Goal: Task Accomplishment & Management: Manage account settings

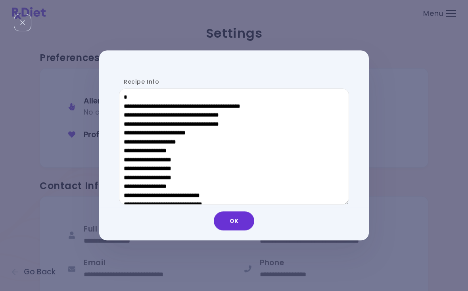
click at [235, 215] on button "OK" at bounding box center [234, 221] width 40 height 19
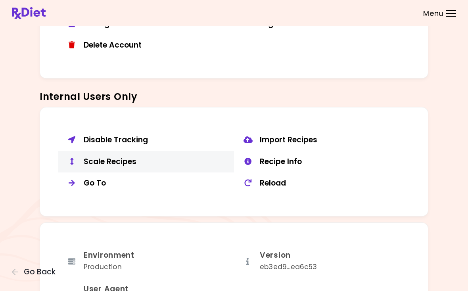
click at [117, 157] on div "Scale Recipes" at bounding box center [156, 162] width 144 height 10
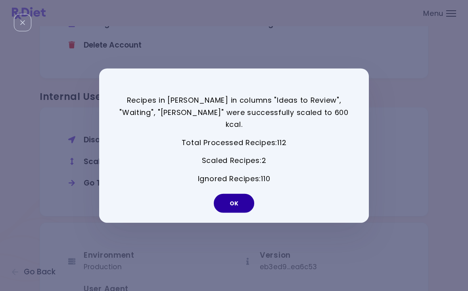
click at [239, 198] on button "OK" at bounding box center [234, 203] width 40 height 19
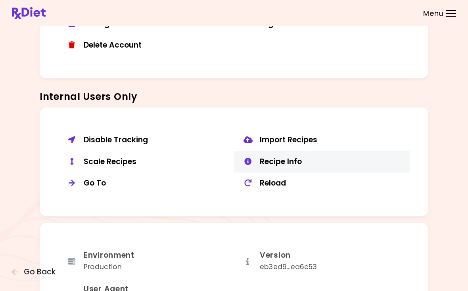
click at [296, 157] on div "Recipe Info" at bounding box center [332, 162] width 144 height 10
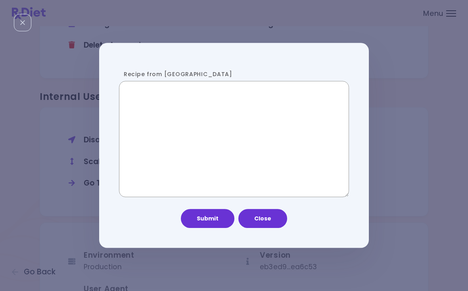
click at [221, 130] on textarea "Recipe from [GEOGRAPHIC_DATA]" at bounding box center [234, 139] width 230 height 117
paste textarea "**********"
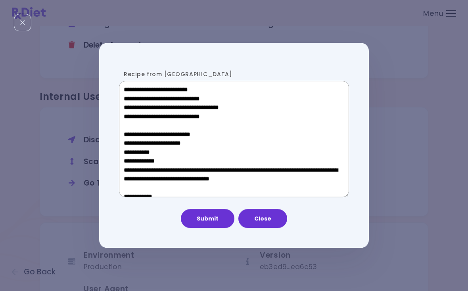
scroll to position [425, 0]
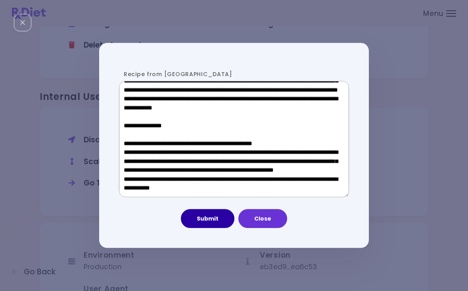
type textarea "**********"
click at [214, 220] on button "Submit" at bounding box center [208, 218] width 54 height 19
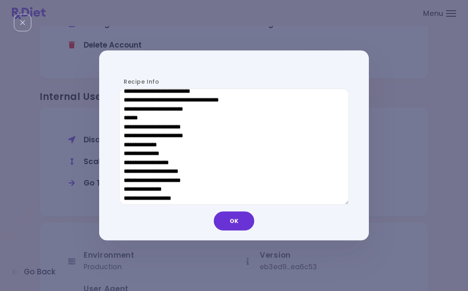
scroll to position [444, 0]
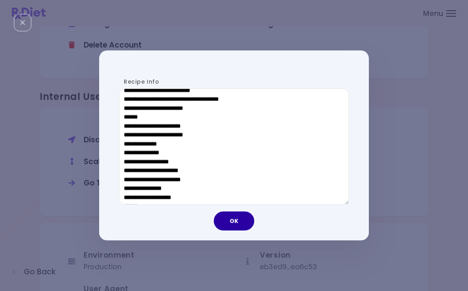
click at [235, 219] on button "OK" at bounding box center [234, 221] width 40 height 19
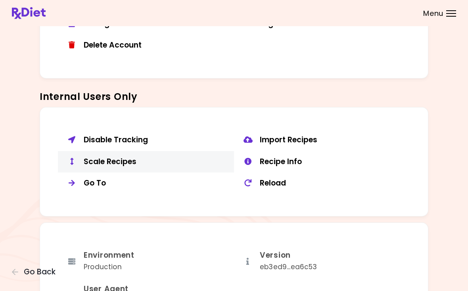
click at [97, 157] on div "Scale Recipes" at bounding box center [156, 162] width 144 height 10
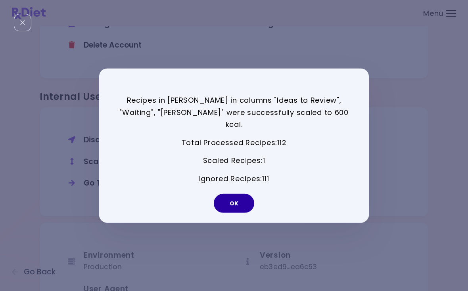
click at [250, 202] on button "OK" at bounding box center [234, 203] width 40 height 19
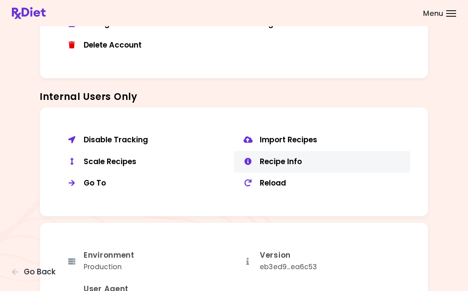
click at [303, 157] on div "Recipe Info" at bounding box center [332, 162] width 144 height 10
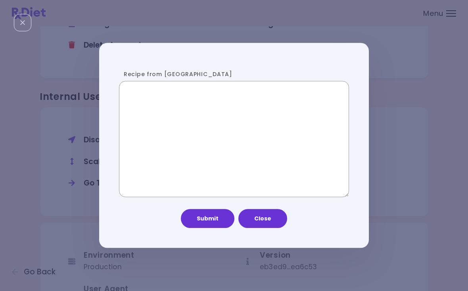
click at [218, 145] on textarea "Recipe from [GEOGRAPHIC_DATA]" at bounding box center [234, 139] width 230 height 117
paste textarea "**********"
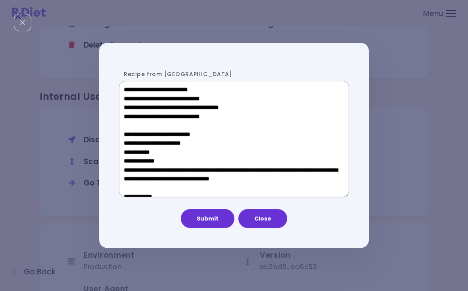
scroll to position [425, 0]
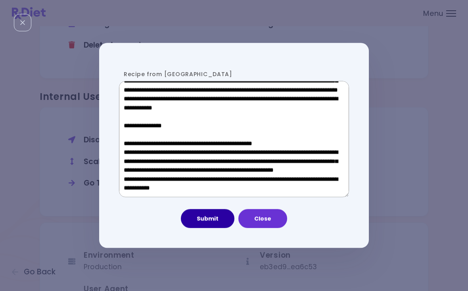
type textarea "**********"
click at [215, 221] on button "Submit" at bounding box center [208, 218] width 54 height 19
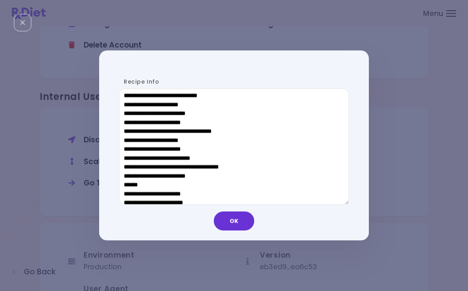
scroll to position [380, 0]
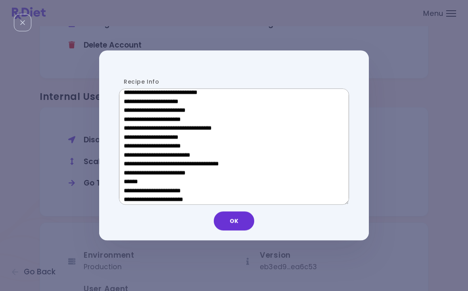
drag, startPoint x: 180, startPoint y: 180, endPoint x: 130, endPoint y: 181, distance: 50.4
click at [130, 181] on textarea "Recipe Info" at bounding box center [234, 146] width 230 height 117
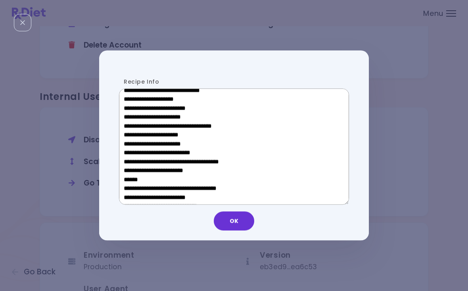
scroll to position [237, 0]
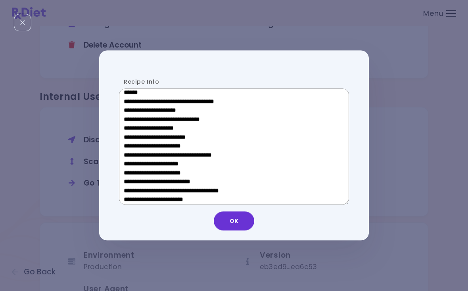
drag, startPoint x: 180, startPoint y: 166, endPoint x: 132, endPoint y: 165, distance: 48.0
click at [132, 165] on textarea "Recipe Info" at bounding box center [234, 146] width 230 height 117
click at [244, 224] on button "OK" at bounding box center [234, 221] width 40 height 19
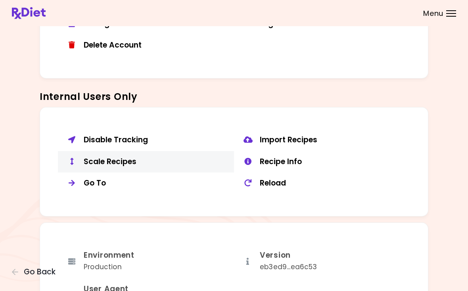
click at [119, 158] on div "Scale Recipes" at bounding box center [156, 162] width 144 height 10
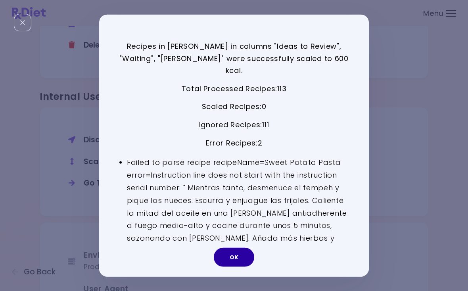
click at [242, 255] on button "OK" at bounding box center [234, 257] width 40 height 19
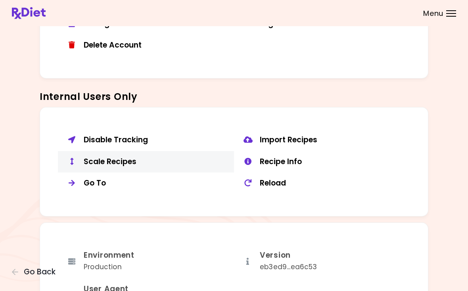
click at [119, 157] on div "Scale Recipes" at bounding box center [156, 162] width 144 height 10
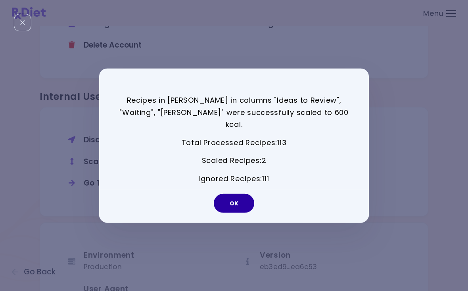
click at [234, 195] on button "OK" at bounding box center [234, 203] width 40 height 19
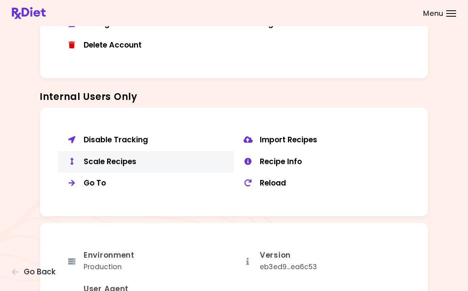
click at [124, 157] on div "Scale Recipes" at bounding box center [156, 162] width 144 height 10
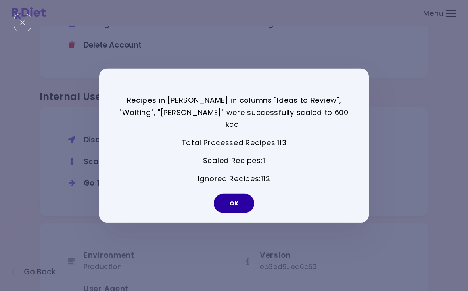
click at [249, 195] on button "OK" at bounding box center [234, 203] width 40 height 19
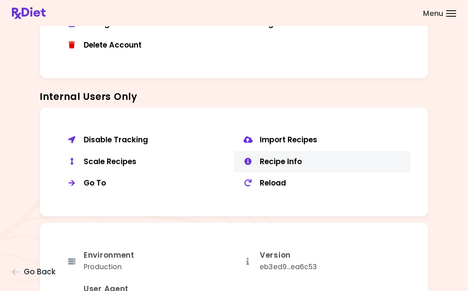
click at [276, 151] on button "Recipe Info" at bounding box center [322, 162] width 176 height 22
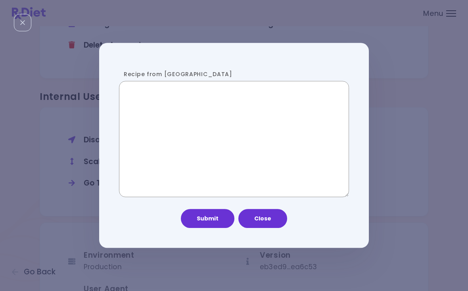
click at [199, 132] on textarea "Recipe from [GEOGRAPHIC_DATA]" at bounding box center [234, 139] width 230 height 117
paste textarea "**********"
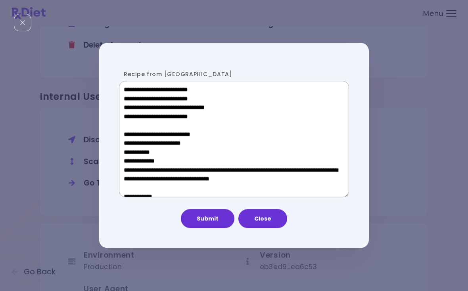
scroll to position [434, 0]
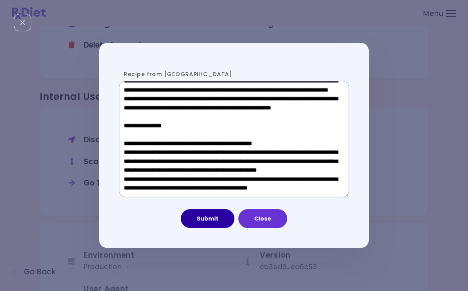
type textarea "**********"
click at [203, 218] on button "Submit" at bounding box center [208, 218] width 54 height 19
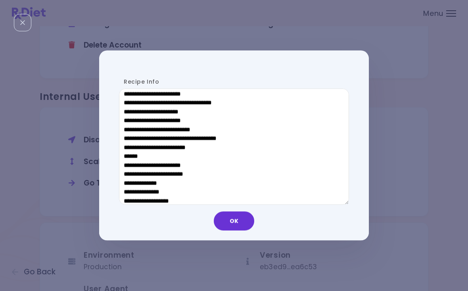
scroll to position [411, 0]
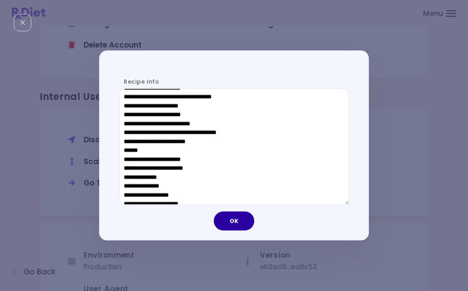
click at [238, 219] on button "OK" at bounding box center [234, 221] width 40 height 19
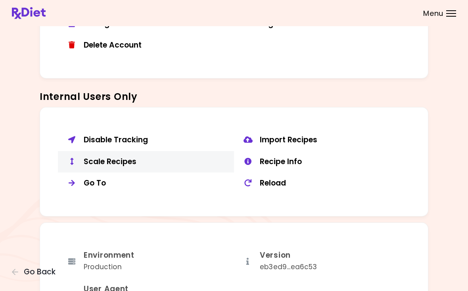
click at [115, 157] on div "Scale Recipes" at bounding box center [156, 162] width 144 height 10
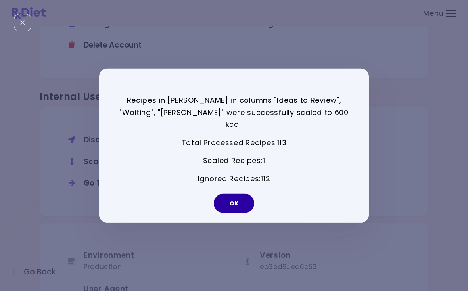
click at [239, 198] on button "OK" at bounding box center [234, 203] width 40 height 19
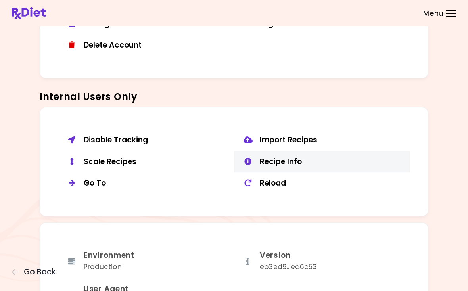
click at [290, 157] on div "Recipe Info" at bounding box center [332, 162] width 144 height 10
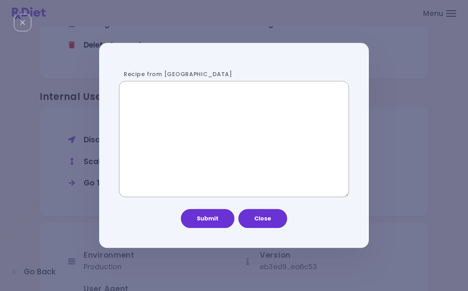
click at [230, 136] on textarea "Recipe from [GEOGRAPHIC_DATA]" at bounding box center [234, 139] width 230 height 117
paste textarea "**********"
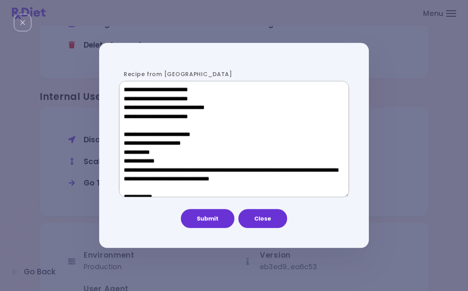
scroll to position [434, 0]
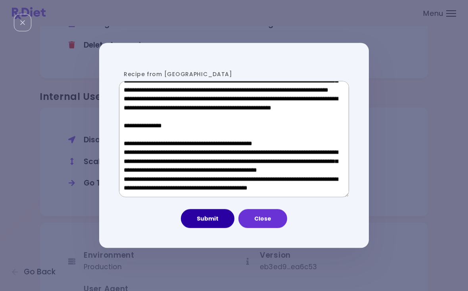
type textarea "**********"
click at [213, 224] on button "Submit" at bounding box center [208, 218] width 54 height 19
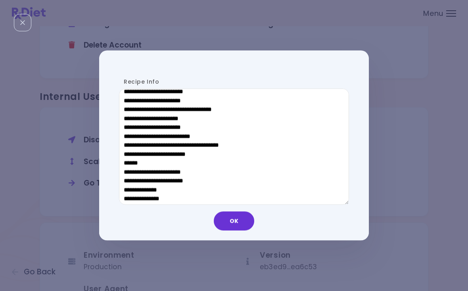
scroll to position [412, 0]
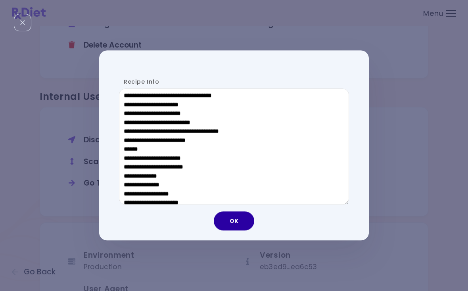
click at [238, 217] on button "OK" at bounding box center [234, 221] width 40 height 19
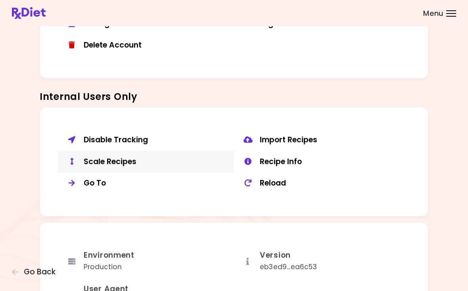
click at [127, 161] on div "Scale Recipes" at bounding box center [156, 162] width 144 height 10
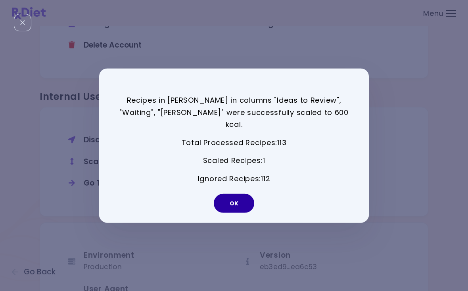
click at [244, 194] on button "OK" at bounding box center [234, 203] width 40 height 19
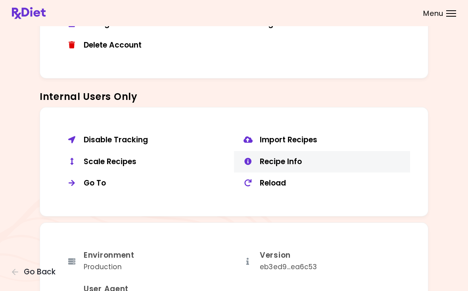
click at [288, 157] on div "Recipe Info" at bounding box center [332, 162] width 144 height 10
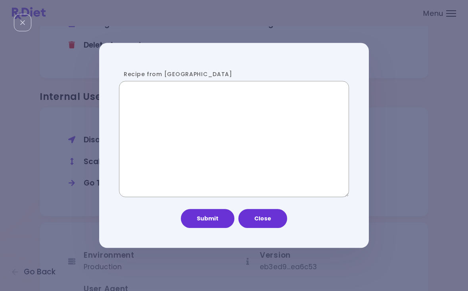
click at [192, 155] on textarea "Recipe from [GEOGRAPHIC_DATA]" at bounding box center [234, 139] width 230 height 117
paste textarea "**********"
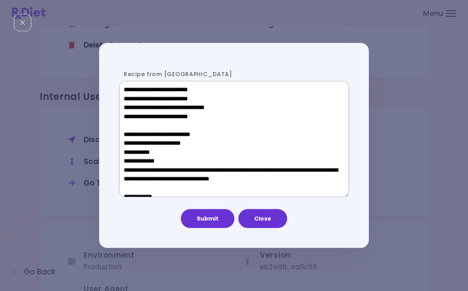
scroll to position [434, 0]
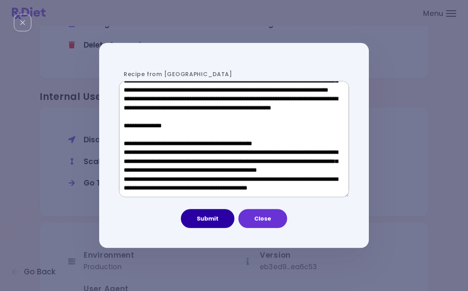
type textarea "**********"
click at [204, 227] on button "Submit" at bounding box center [208, 218] width 54 height 19
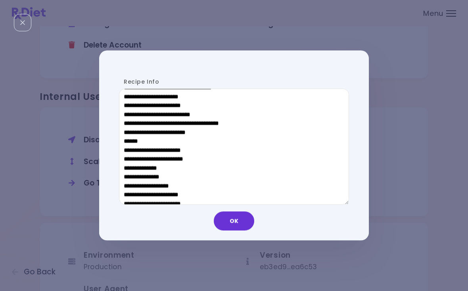
scroll to position [421, 0]
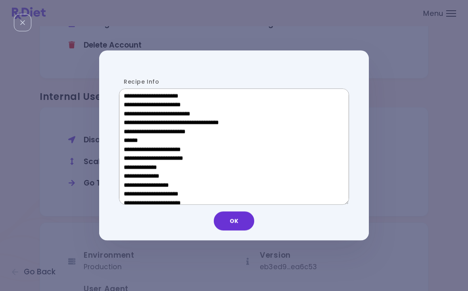
drag, startPoint x: 184, startPoint y: 140, endPoint x: 131, endPoint y: 140, distance: 53.6
click at [131, 140] on textarea "Recipe Info" at bounding box center [234, 146] width 230 height 117
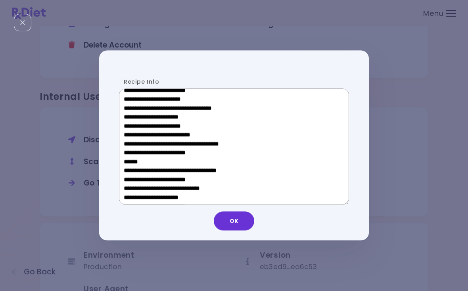
scroll to position [282, 0]
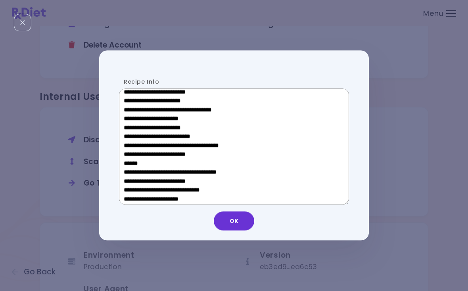
drag, startPoint x: 187, startPoint y: 122, endPoint x: 136, endPoint y: 121, distance: 51.2
click at [136, 121] on textarea "Recipe Info" at bounding box center [234, 146] width 230 height 117
click at [237, 223] on button "OK" at bounding box center [234, 221] width 40 height 19
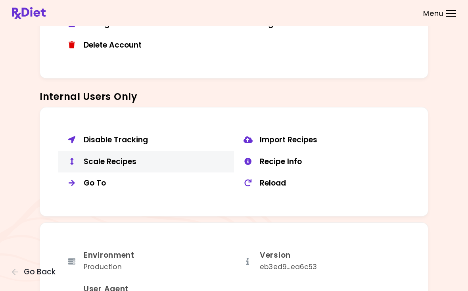
click at [122, 165] on button "Scale Recipes" at bounding box center [146, 162] width 176 height 22
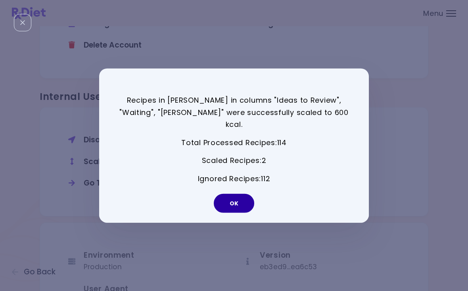
click at [241, 200] on button "OK" at bounding box center [234, 203] width 40 height 19
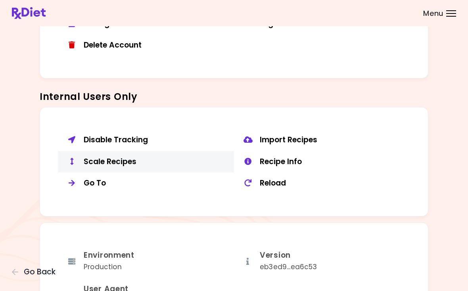
click at [123, 163] on button "Scale Recipes" at bounding box center [146, 162] width 176 height 22
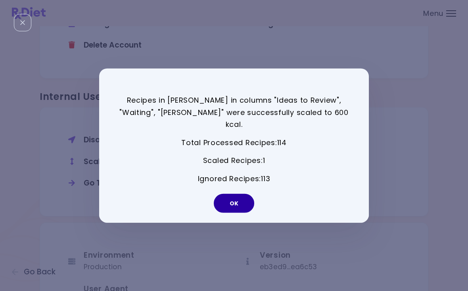
click at [233, 201] on button "OK" at bounding box center [234, 203] width 40 height 19
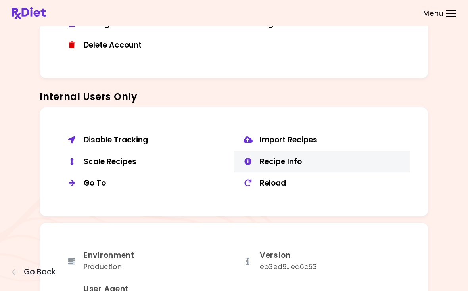
click at [282, 160] on div "Recipe Info" at bounding box center [332, 162] width 144 height 10
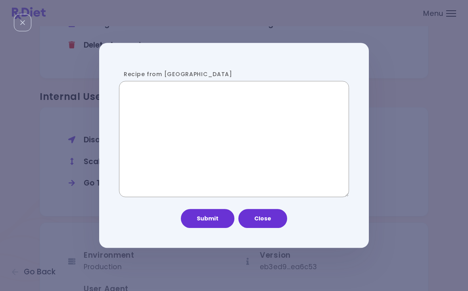
click at [205, 132] on textarea "Recipe from [GEOGRAPHIC_DATA]" at bounding box center [234, 139] width 230 height 117
paste textarea "**********"
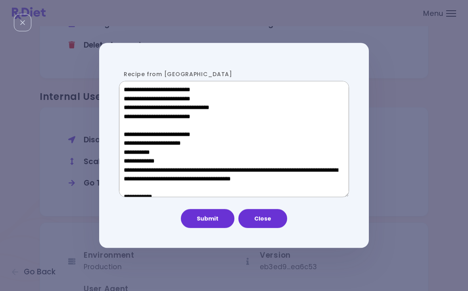
scroll to position [451, 0]
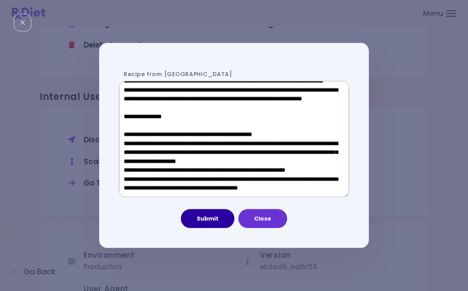
type textarea "**********"
click at [215, 213] on button "Submit" at bounding box center [208, 218] width 54 height 19
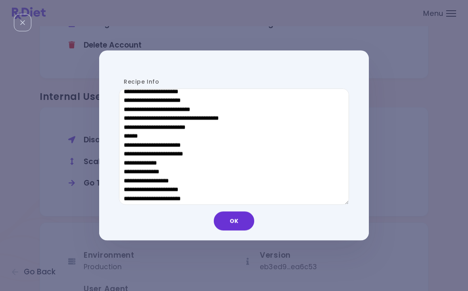
scroll to position [439, 0]
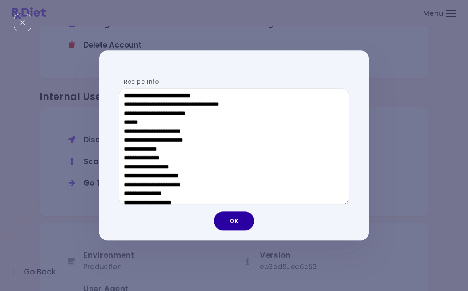
click at [237, 225] on button "OK" at bounding box center [234, 221] width 40 height 19
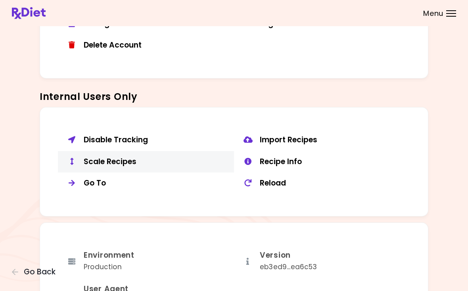
click at [117, 160] on div "Scale Recipes" at bounding box center [156, 162] width 144 height 10
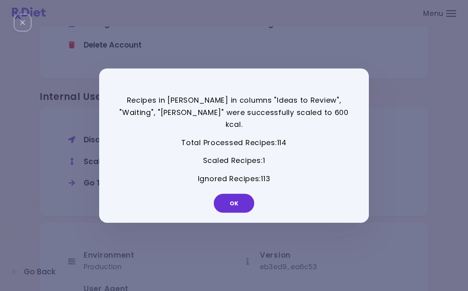
click at [238, 211] on div "OK" at bounding box center [234, 206] width 270 height 33
click at [237, 198] on button "OK" at bounding box center [234, 203] width 40 height 19
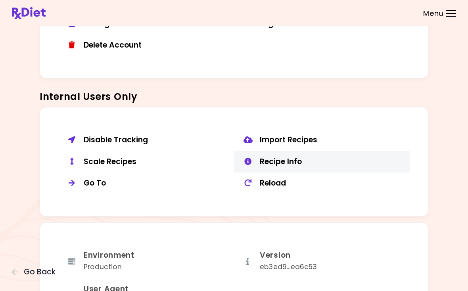
click at [292, 157] on div "Recipe Info" at bounding box center [332, 162] width 144 height 10
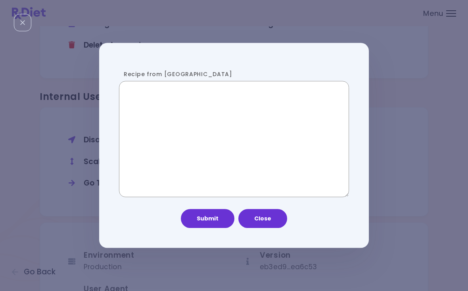
click at [186, 151] on textarea "Recipe from [GEOGRAPHIC_DATA]" at bounding box center [234, 139] width 230 height 117
paste textarea "**********"
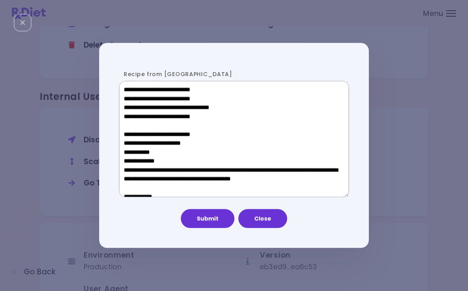
scroll to position [451, 0]
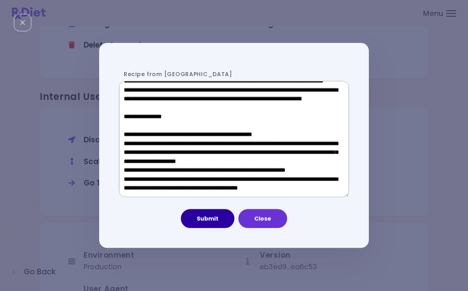
type textarea "**********"
click at [214, 215] on button "Submit" at bounding box center [208, 218] width 54 height 19
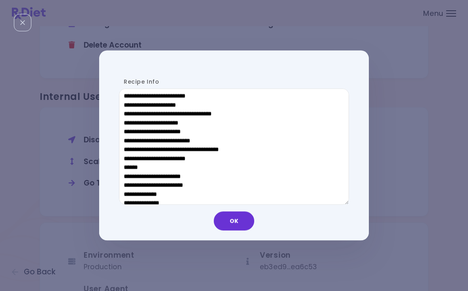
scroll to position [394, 0]
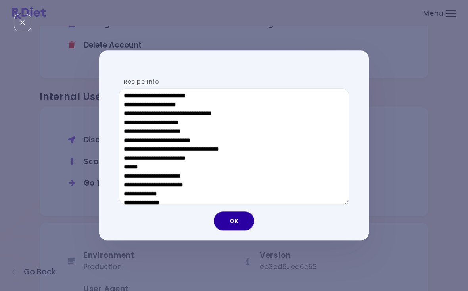
click at [240, 223] on button "OK" at bounding box center [234, 221] width 40 height 19
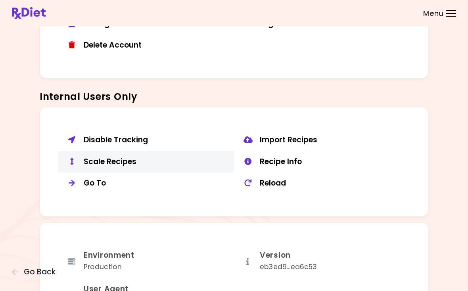
click at [116, 157] on div "Scale Recipes" at bounding box center [156, 162] width 144 height 10
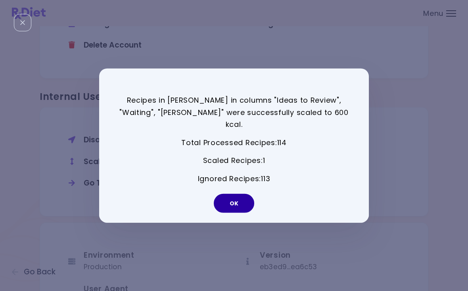
click at [233, 198] on button "OK" at bounding box center [234, 203] width 40 height 19
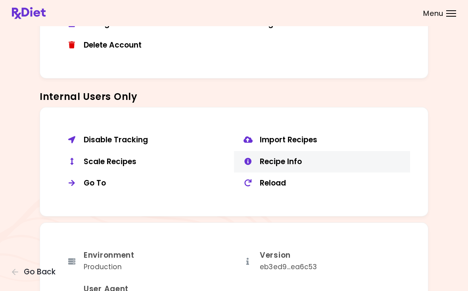
click at [288, 157] on div "Recipe Info" at bounding box center [332, 162] width 144 height 10
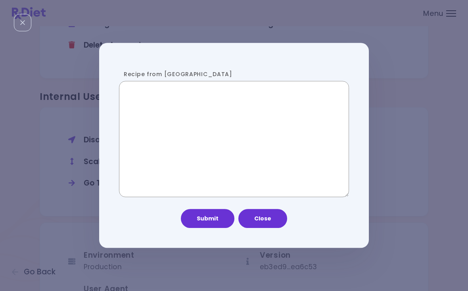
click at [196, 151] on textarea "Recipe from [GEOGRAPHIC_DATA]" at bounding box center [234, 139] width 230 height 117
paste textarea "**********"
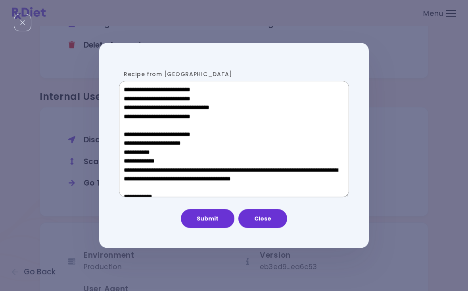
scroll to position [451, 0]
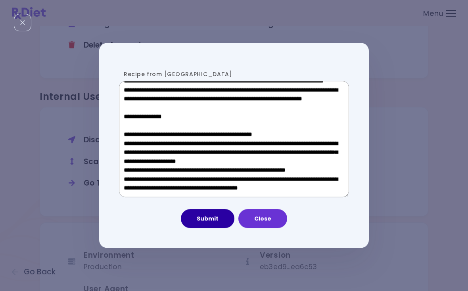
type textarea "**********"
click at [210, 221] on button "Submit" at bounding box center [208, 218] width 54 height 19
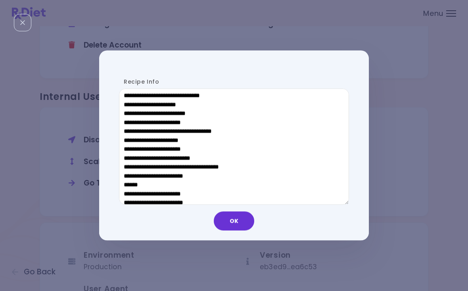
scroll to position [380, 0]
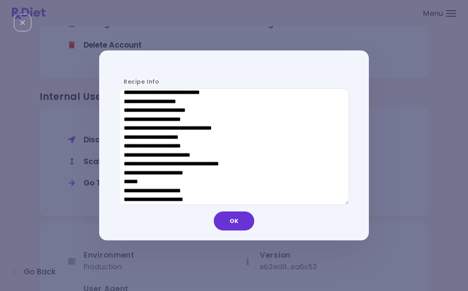
click at [230, 240] on div "OK" at bounding box center [234, 224] width 270 height 33
click at [230, 224] on button "OK" at bounding box center [234, 221] width 40 height 19
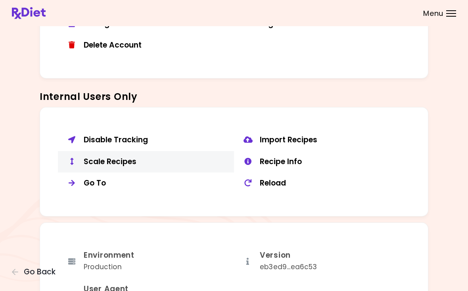
click at [107, 157] on div "Scale Recipes" at bounding box center [156, 162] width 144 height 10
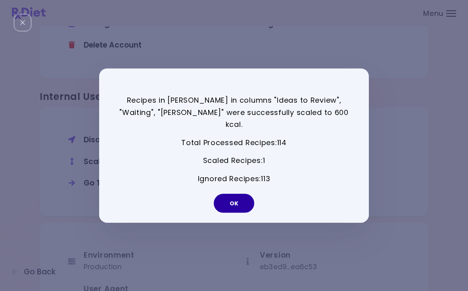
click at [236, 196] on button "OK" at bounding box center [234, 203] width 40 height 19
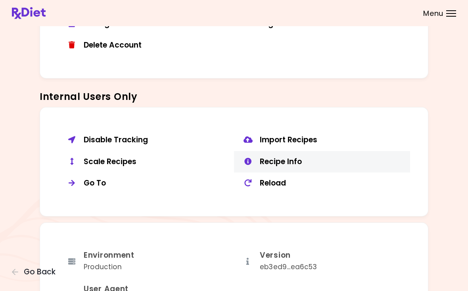
click at [303, 159] on div "Recipe Info" at bounding box center [332, 162] width 144 height 10
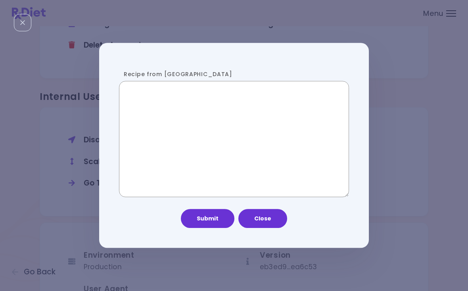
click at [180, 153] on textarea "Recipe from [GEOGRAPHIC_DATA]" at bounding box center [234, 139] width 230 height 117
paste textarea "**********"
type textarea "**********"
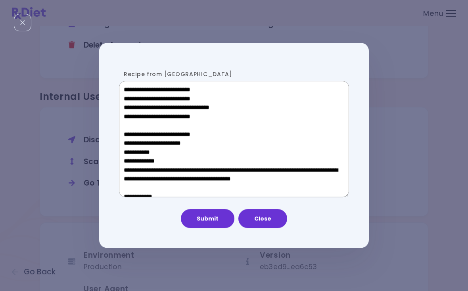
scroll to position [451, 0]
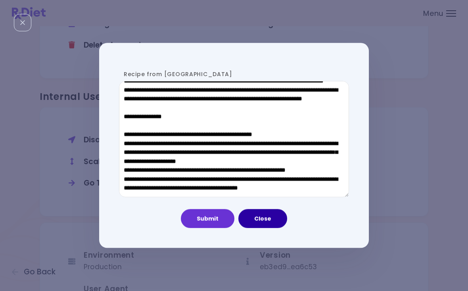
click at [270, 212] on button "Close" at bounding box center [262, 218] width 49 height 19
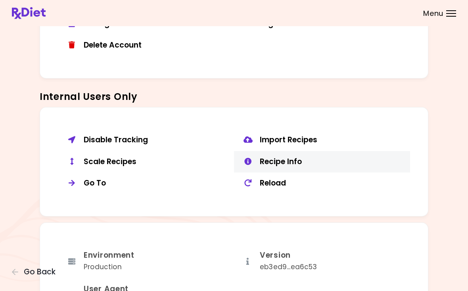
click at [277, 157] on div "Recipe Info" at bounding box center [332, 162] width 144 height 10
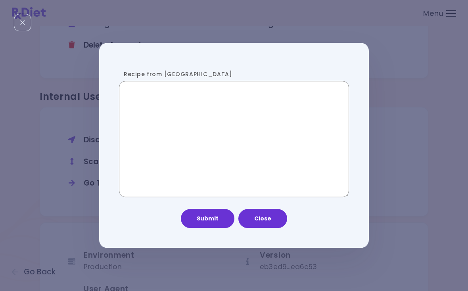
click at [245, 130] on textarea "Recipe from [GEOGRAPHIC_DATA]" at bounding box center [234, 139] width 230 height 117
paste textarea "**********"
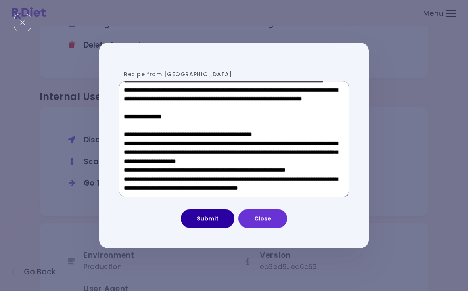
type textarea "**********"
click at [212, 210] on button "Submit" at bounding box center [208, 218] width 54 height 19
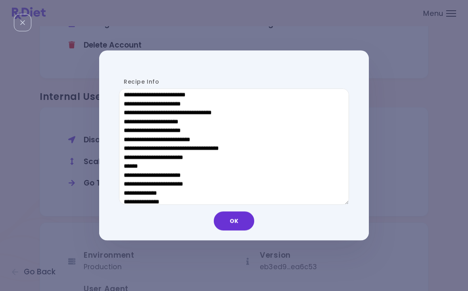
scroll to position [395, 0]
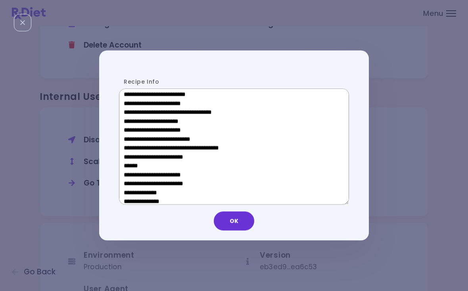
drag, startPoint x: 184, startPoint y: 162, endPoint x: 131, endPoint y: 165, distance: 53.6
click at [131, 165] on textarea "Recipe Info" at bounding box center [234, 146] width 230 height 117
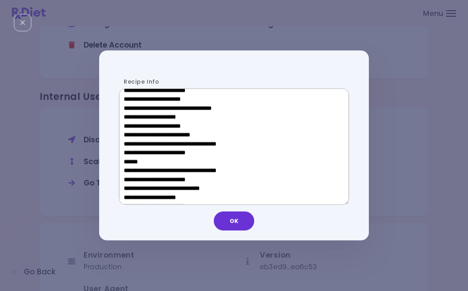
scroll to position [271, 0]
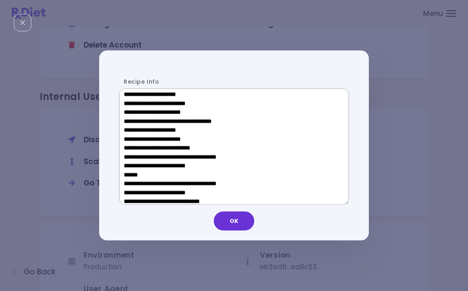
drag, startPoint x: 182, startPoint y: 131, endPoint x: 137, endPoint y: 131, distance: 45.2
click at [137, 131] on textarea "Recipe Info" at bounding box center [234, 146] width 230 height 117
click at [385, 81] on div "Recipe Info OK" at bounding box center [234, 145] width 468 height 291
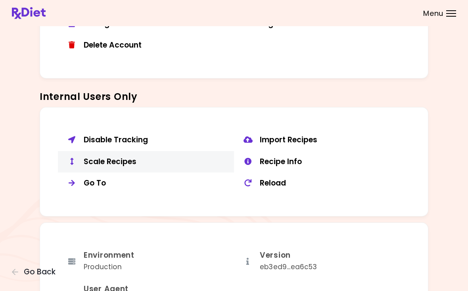
click at [111, 157] on div "Scale Recipes" at bounding box center [156, 162] width 144 height 10
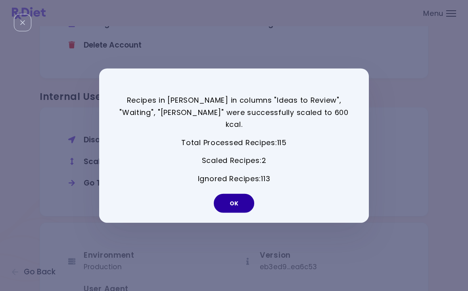
click at [240, 205] on button "OK" at bounding box center [234, 203] width 40 height 19
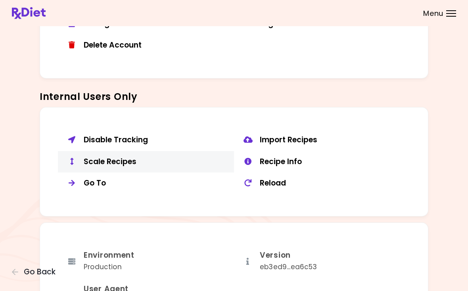
click at [133, 157] on div "Scale Recipes" at bounding box center [156, 162] width 144 height 10
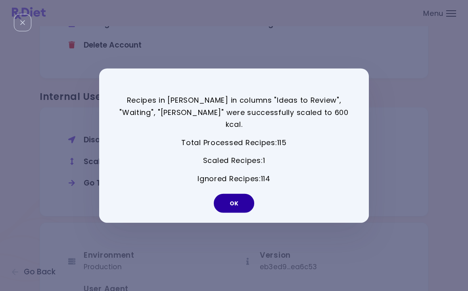
click at [242, 197] on button "OK" at bounding box center [234, 203] width 40 height 19
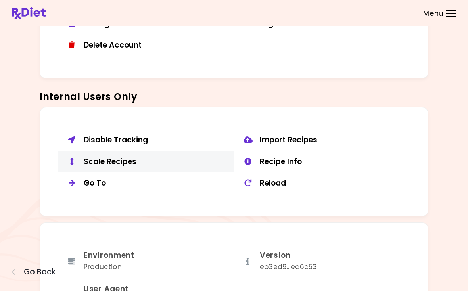
click at [104, 157] on div "Scale Recipes" at bounding box center [156, 162] width 144 height 10
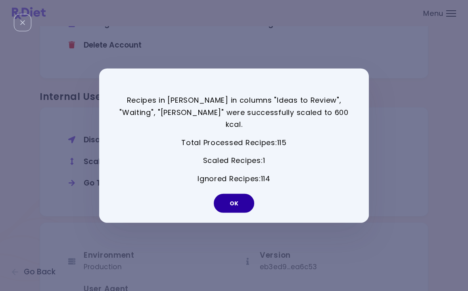
click at [222, 194] on button "OK" at bounding box center [234, 203] width 40 height 19
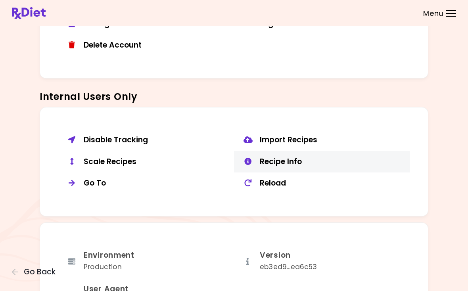
click at [273, 151] on button "Recipe Info" at bounding box center [322, 162] width 176 height 22
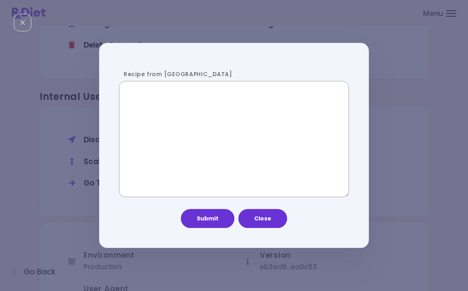
click at [229, 125] on textarea "Recipe from [GEOGRAPHIC_DATA]" at bounding box center [234, 139] width 230 height 117
paste textarea "**********"
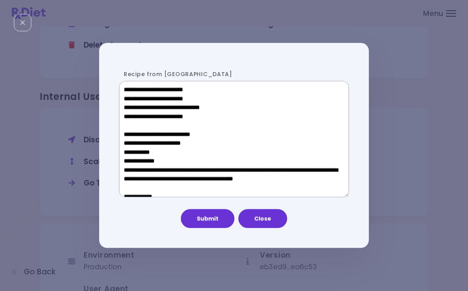
scroll to position [477, 0]
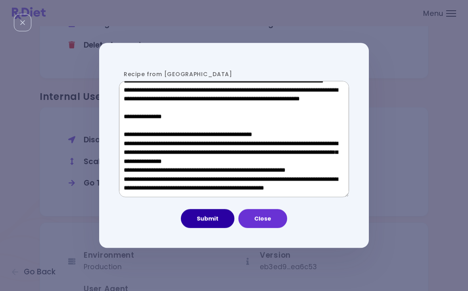
type textarea "**********"
click at [203, 216] on button "Submit" at bounding box center [208, 218] width 54 height 19
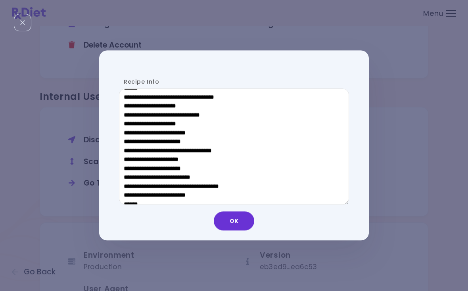
scroll to position [432, 0]
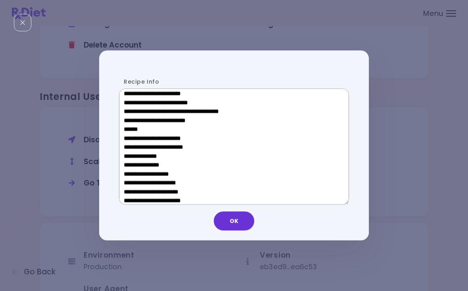
drag, startPoint x: 181, startPoint y: 130, endPoint x: 129, endPoint y: 127, distance: 51.7
click at [129, 127] on textarea "Recipe Info" at bounding box center [234, 146] width 230 height 117
click at [231, 221] on button "OK" at bounding box center [234, 221] width 40 height 19
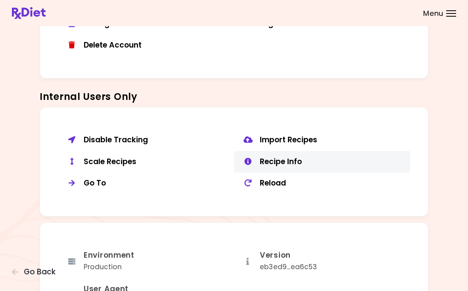
click at [289, 160] on div "Recipe Info" at bounding box center [332, 162] width 144 height 10
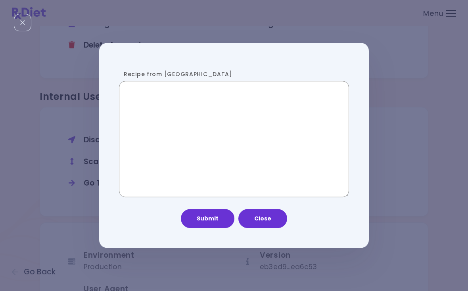
click at [228, 127] on textarea "Recipe from [GEOGRAPHIC_DATA]" at bounding box center [234, 139] width 230 height 117
paste textarea "**********"
drag, startPoint x: 175, startPoint y: 88, endPoint x: 121, endPoint y: 88, distance: 53.6
click at [121, 88] on textarea "**********" at bounding box center [234, 139] width 230 height 117
paste textarea "**********"
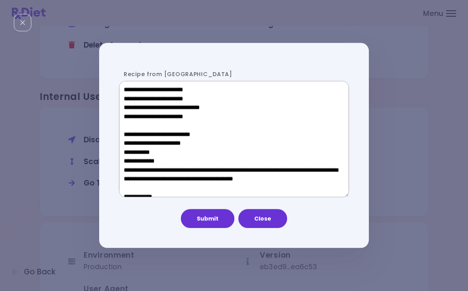
scroll to position [477, 0]
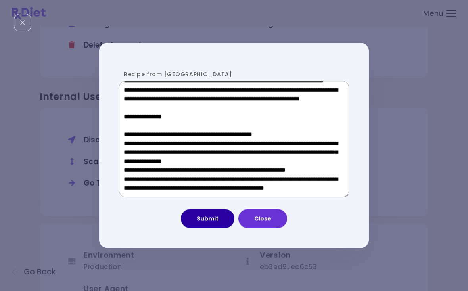
type textarea "**********"
click at [211, 221] on button "Submit" at bounding box center [208, 218] width 54 height 19
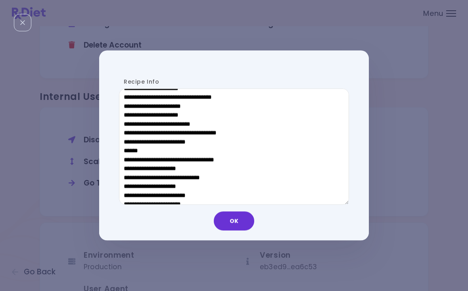
scroll to position [224, 0]
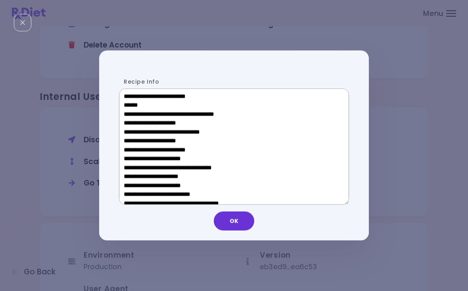
drag, startPoint x: 186, startPoint y: 179, endPoint x: 135, endPoint y: 178, distance: 50.4
click at [135, 178] on textarea "Recipe Info" at bounding box center [234, 146] width 230 height 117
click at [239, 227] on button "OK" at bounding box center [234, 221] width 40 height 19
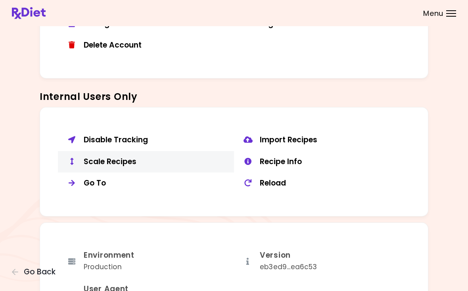
click at [115, 158] on div "Scale Recipes" at bounding box center [156, 162] width 144 height 10
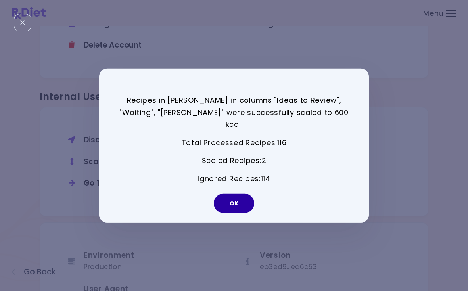
click at [237, 196] on button "OK" at bounding box center [234, 203] width 40 height 19
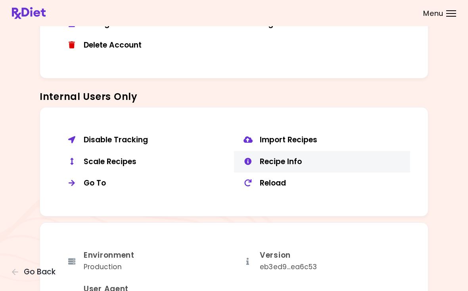
click at [317, 157] on div "Recipe Info" at bounding box center [332, 162] width 144 height 10
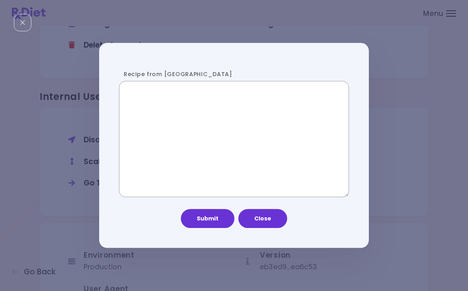
click at [202, 119] on textarea "Recipe from [GEOGRAPHIC_DATA]" at bounding box center [234, 139] width 230 height 117
paste textarea "**********"
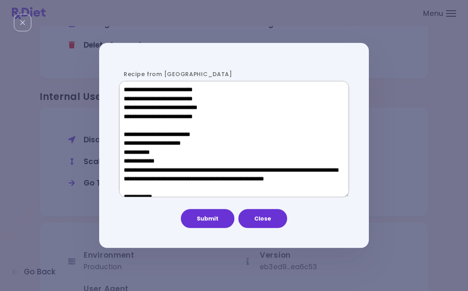
scroll to position [390, 0]
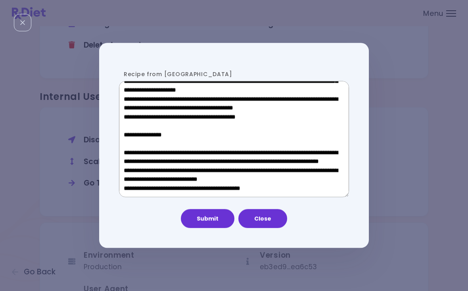
type textarea "**********"
click at [287, 222] on div "Submit Close" at bounding box center [234, 215] width 230 height 27
click at [271, 219] on button "Close" at bounding box center [262, 218] width 49 height 19
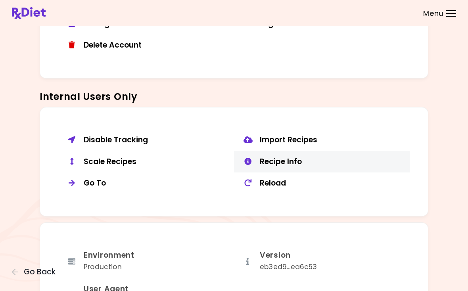
click at [293, 157] on div "Recipe Info" at bounding box center [332, 162] width 144 height 10
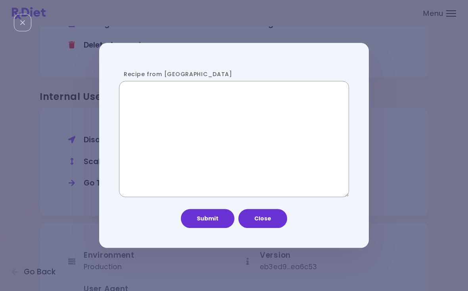
click at [235, 136] on textarea "Recipe from [GEOGRAPHIC_DATA]" at bounding box center [234, 139] width 230 height 117
paste textarea "**********"
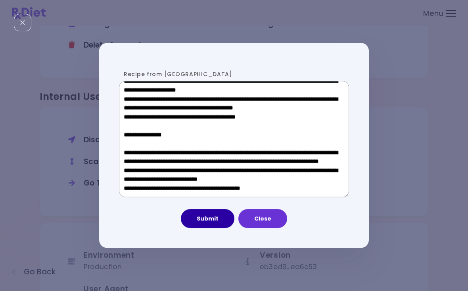
type textarea "**********"
click at [219, 219] on button "Submit" at bounding box center [208, 218] width 54 height 19
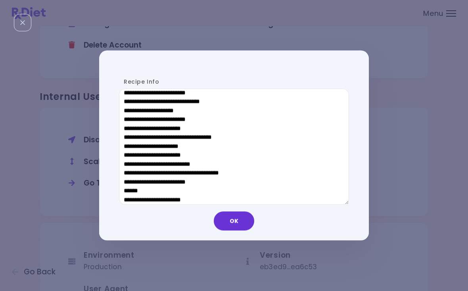
scroll to position [399, 0]
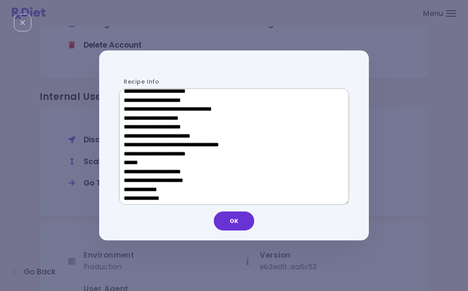
drag, startPoint x: 186, startPoint y: 163, endPoint x: 130, endPoint y: 161, distance: 56.0
click at [130, 161] on textarea "Recipe Info" at bounding box center [234, 146] width 230 height 117
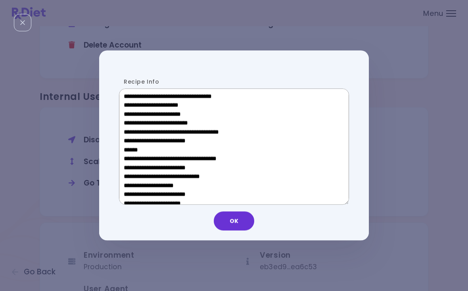
scroll to position [295, 0]
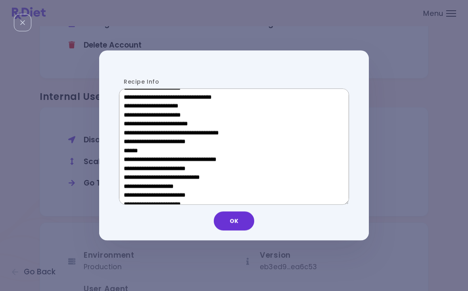
drag, startPoint x: 178, startPoint y: 107, endPoint x: 135, endPoint y: 107, distance: 42.8
click at [135, 107] on textarea "Recipe Info" at bounding box center [234, 146] width 230 height 117
